Goal: Task Accomplishment & Management: Complete application form

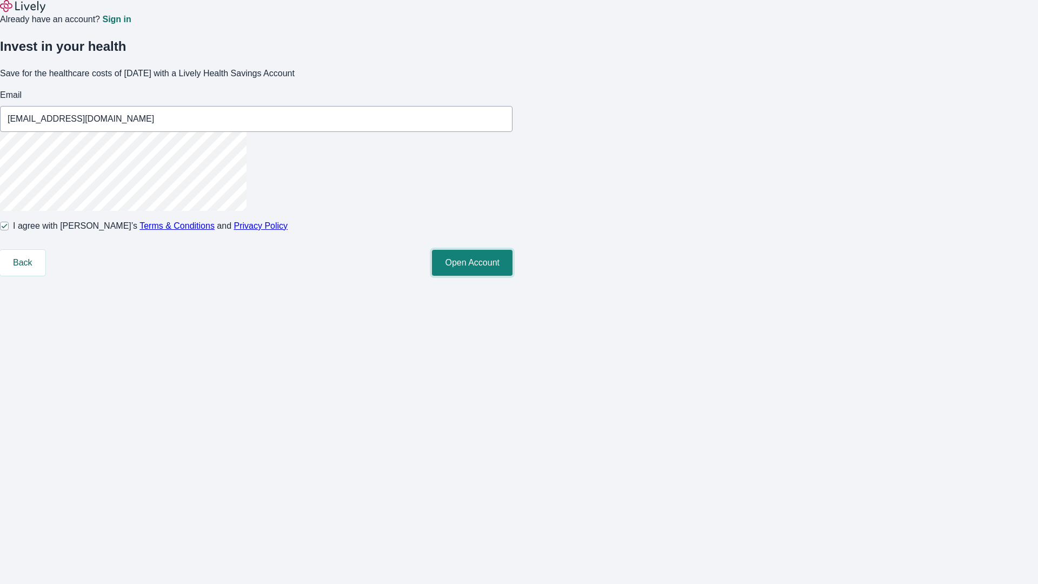
click at [513, 276] on button "Open Account" at bounding box center [472, 263] width 81 height 26
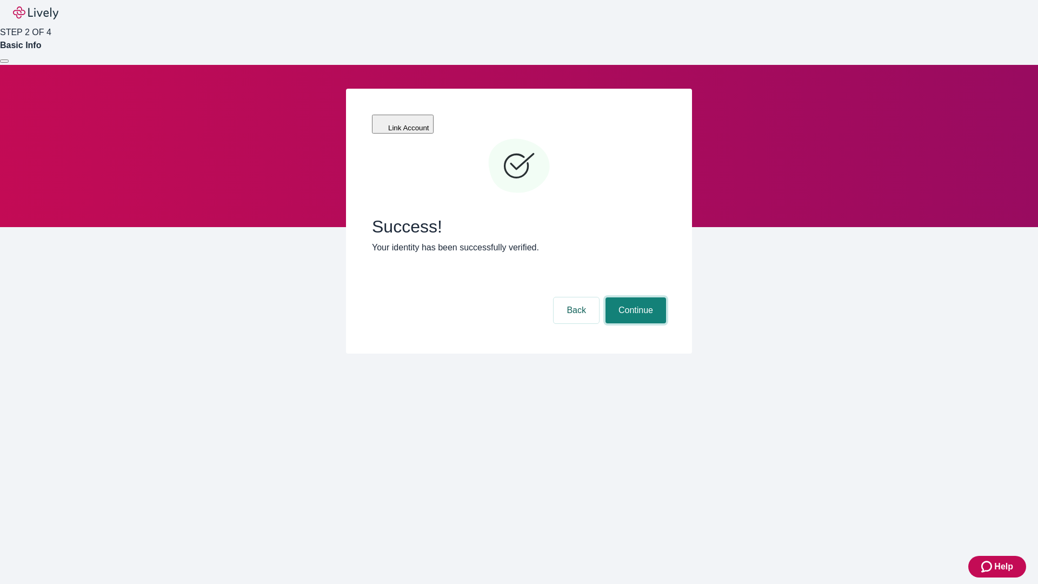
click at [634, 297] on button "Continue" at bounding box center [636, 310] width 61 height 26
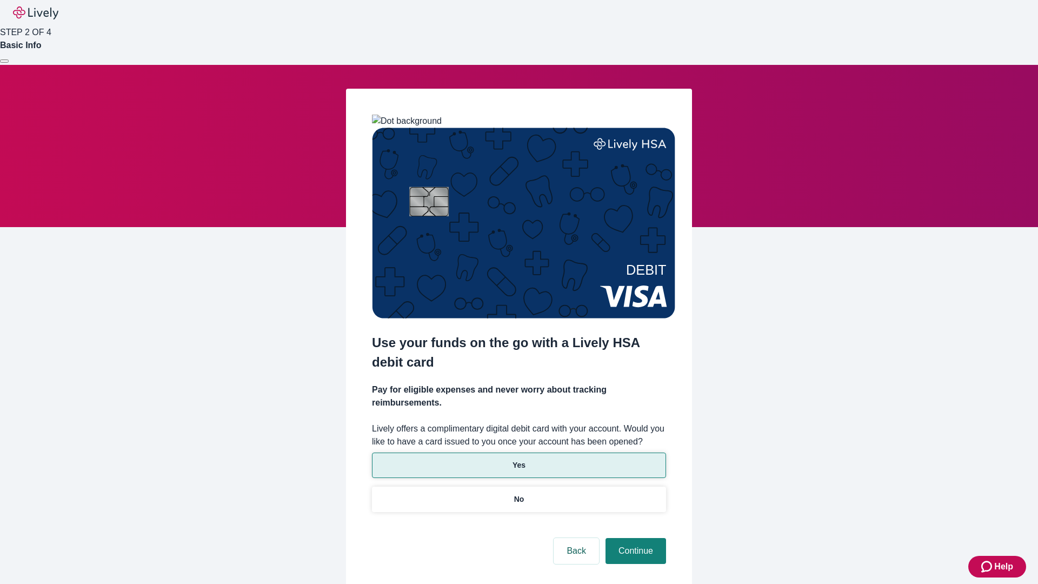
click at [519, 460] on p "Yes" at bounding box center [519, 465] width 13 height 11
click at [634, 538] on button "Continue" at bounding box center [636, 551] width 61 height 26
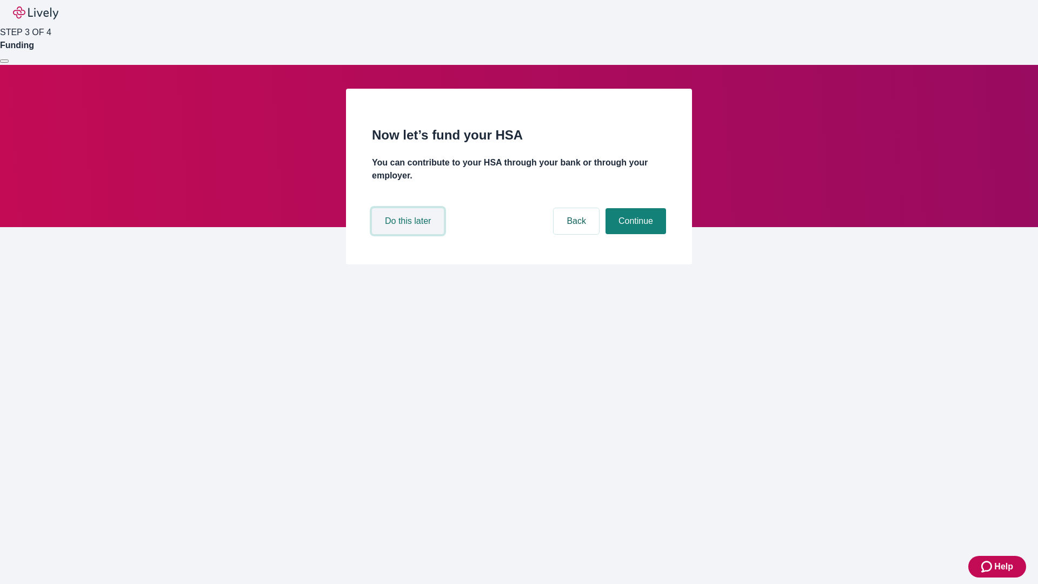
click at [409, 234] on button "Do this later" at bounding box center [408, 221] width 72 height 26
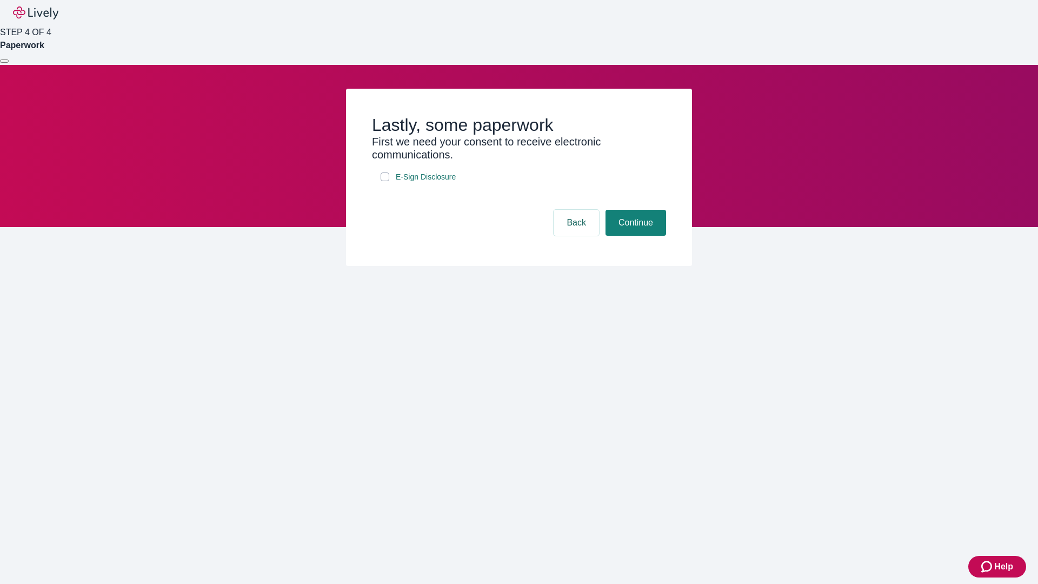
click at [385, 181] on input "E-Sign Disclosure" at bounding box center [385, 177] width 9 height 9
checkbox input "true"
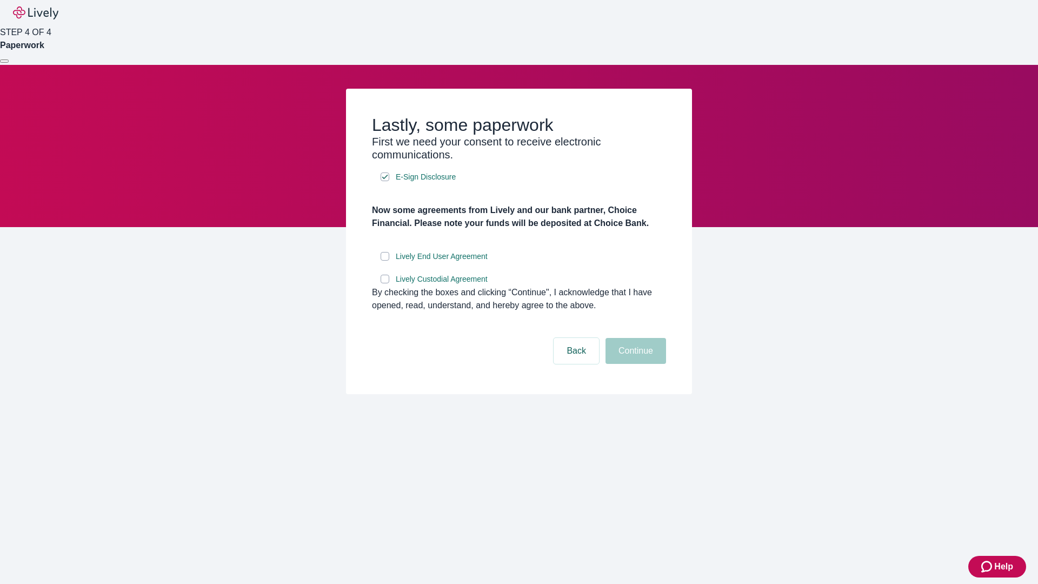
click at [385, 261] on input "Lively End User Agreement" at bounding box center [385, 256] width 9 height 9
checkbox input "true"
click at [385, 283] on input "Lively Custodial Agreement" at bounding box center [385, 279] width 9 height 9
checkbox input "true"
click at [634, 364] on button "Continue" at bounding box center [636, 351] width 61 height 26
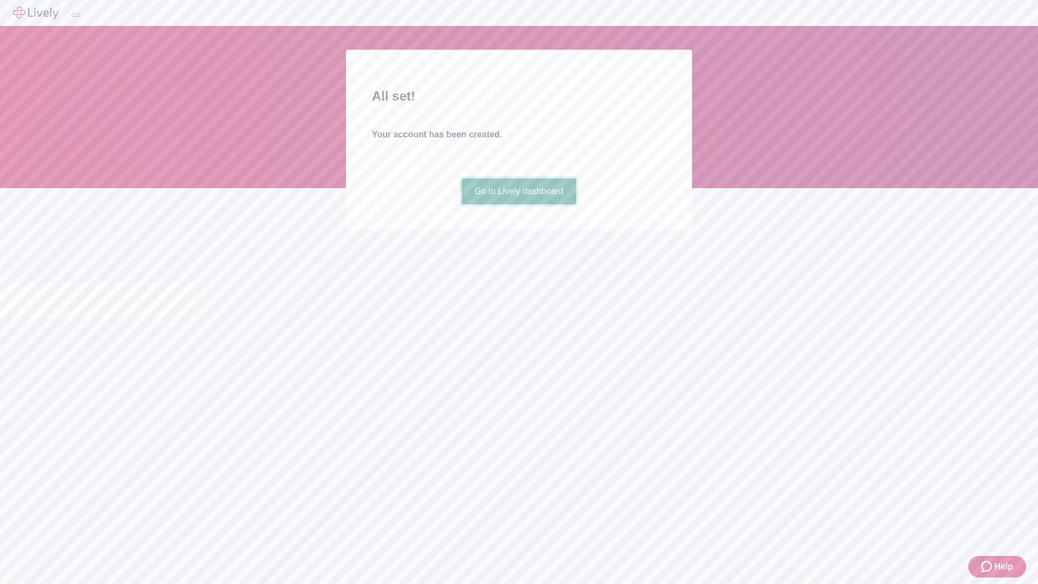
click at [519, 204] on link "Go to Lively dashboard" at bounding box center [519, 191] width 115 height 26
